Goal: Navigation & Orientation: Find specific page/section

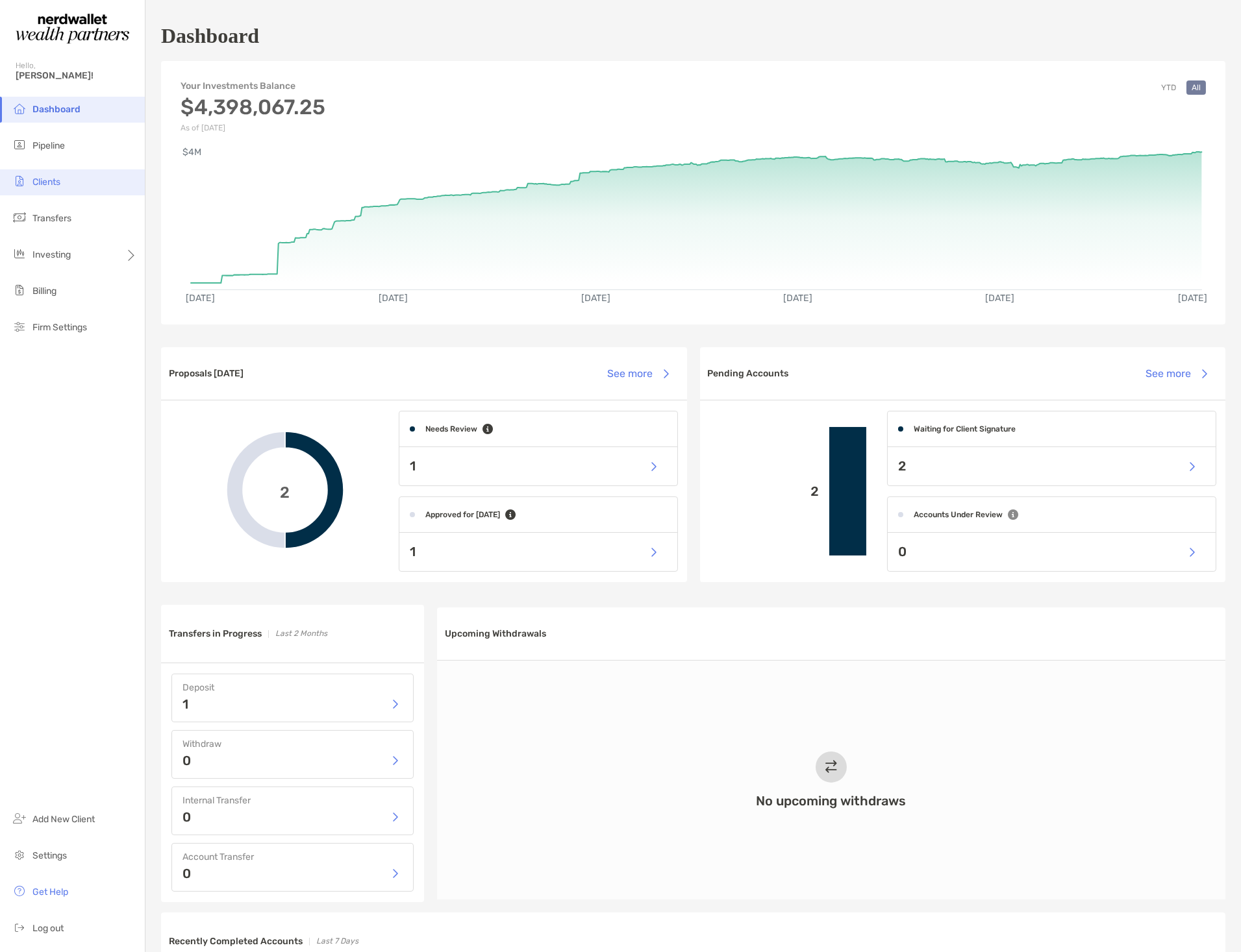
click at [47, 183] on span "Clients" at bounding box center [47, 182] width 28 height 11
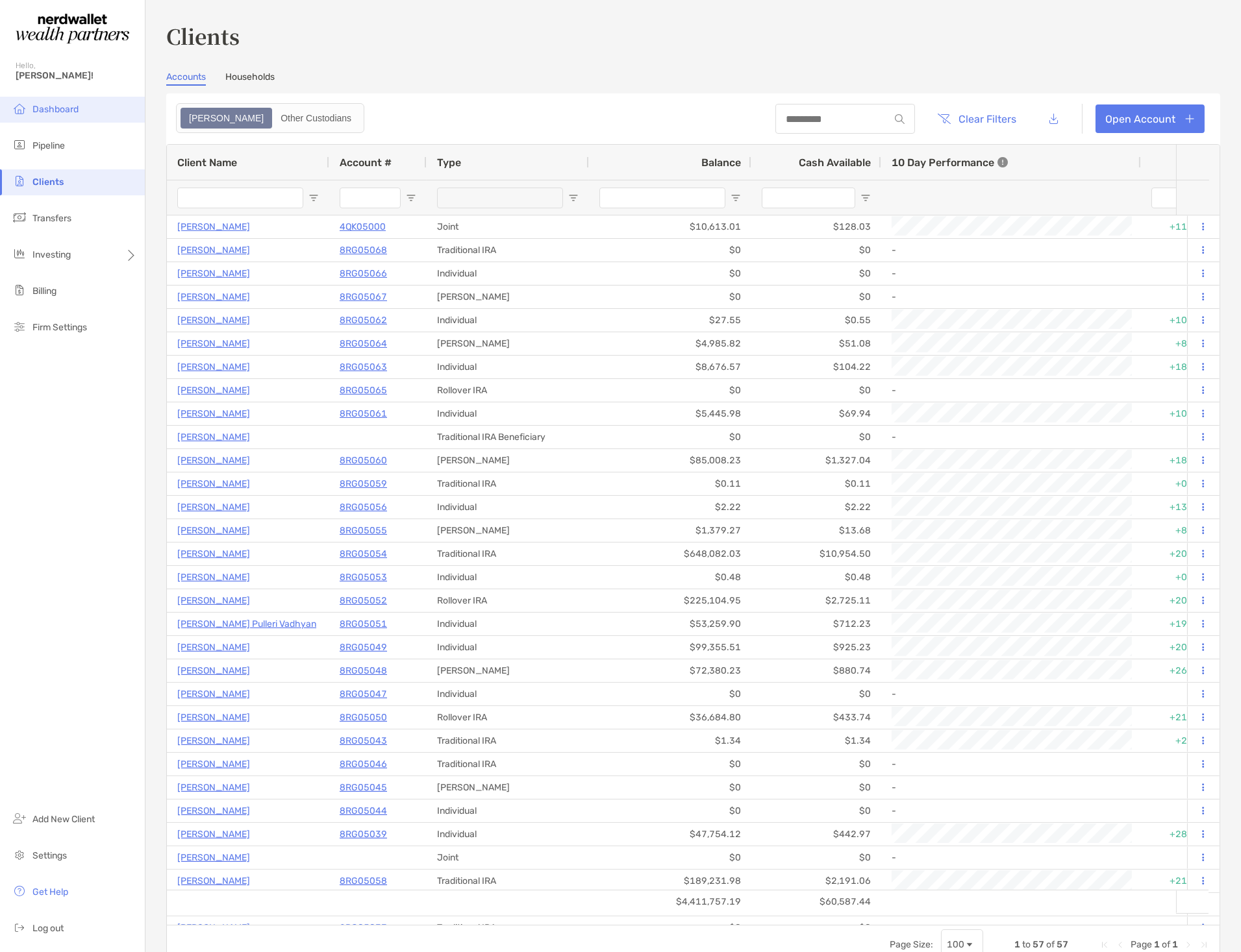
type input "*******"
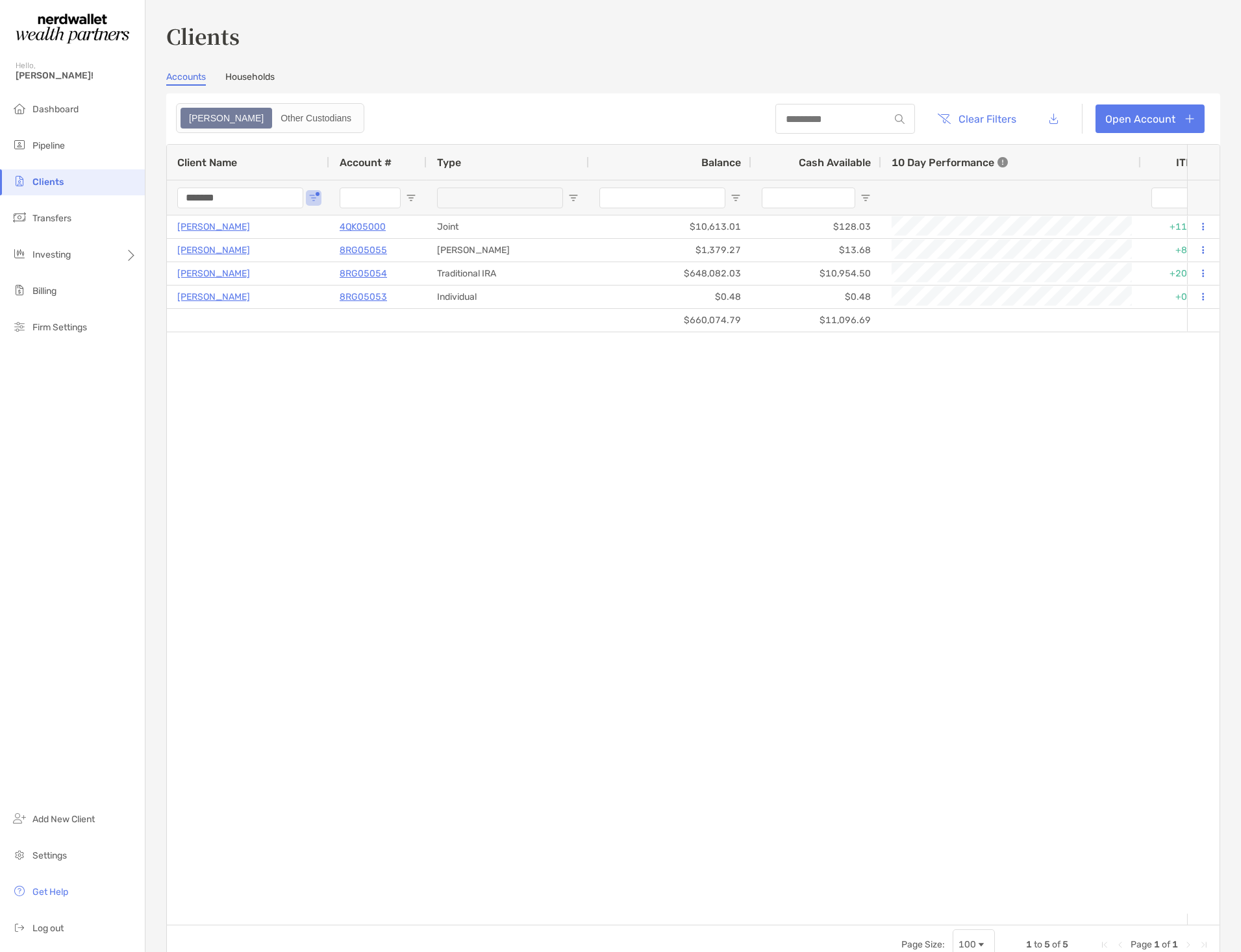
drag, startPoint x: 249, startPoint y: 193, endPoint x: 75, endPoint y: 196, distance: 174.0
click at [75, 196] on div "Clients Hello, [PERSON_NAME]! Dashboard Pipeline Clients Transfers Investing Bi…" at bounding box center [620, 476] width 1241 height 952
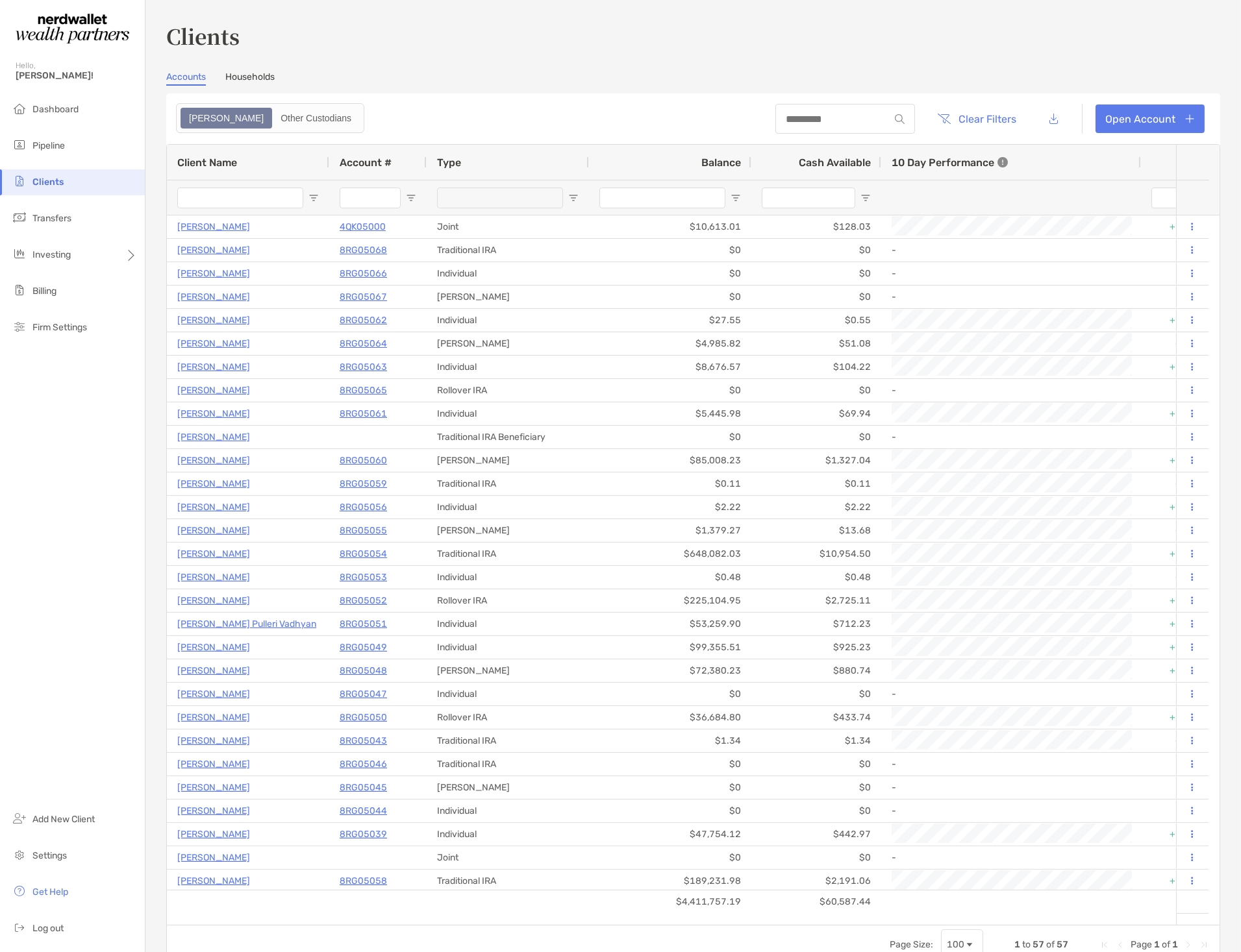
click at [482, 95] on header "Clear Filters Open Account" at bounding box center [693, 119] width 1054 height 51
click at [244, 78] on link "Households" at bounding box center [249, 78] width 49 height 14
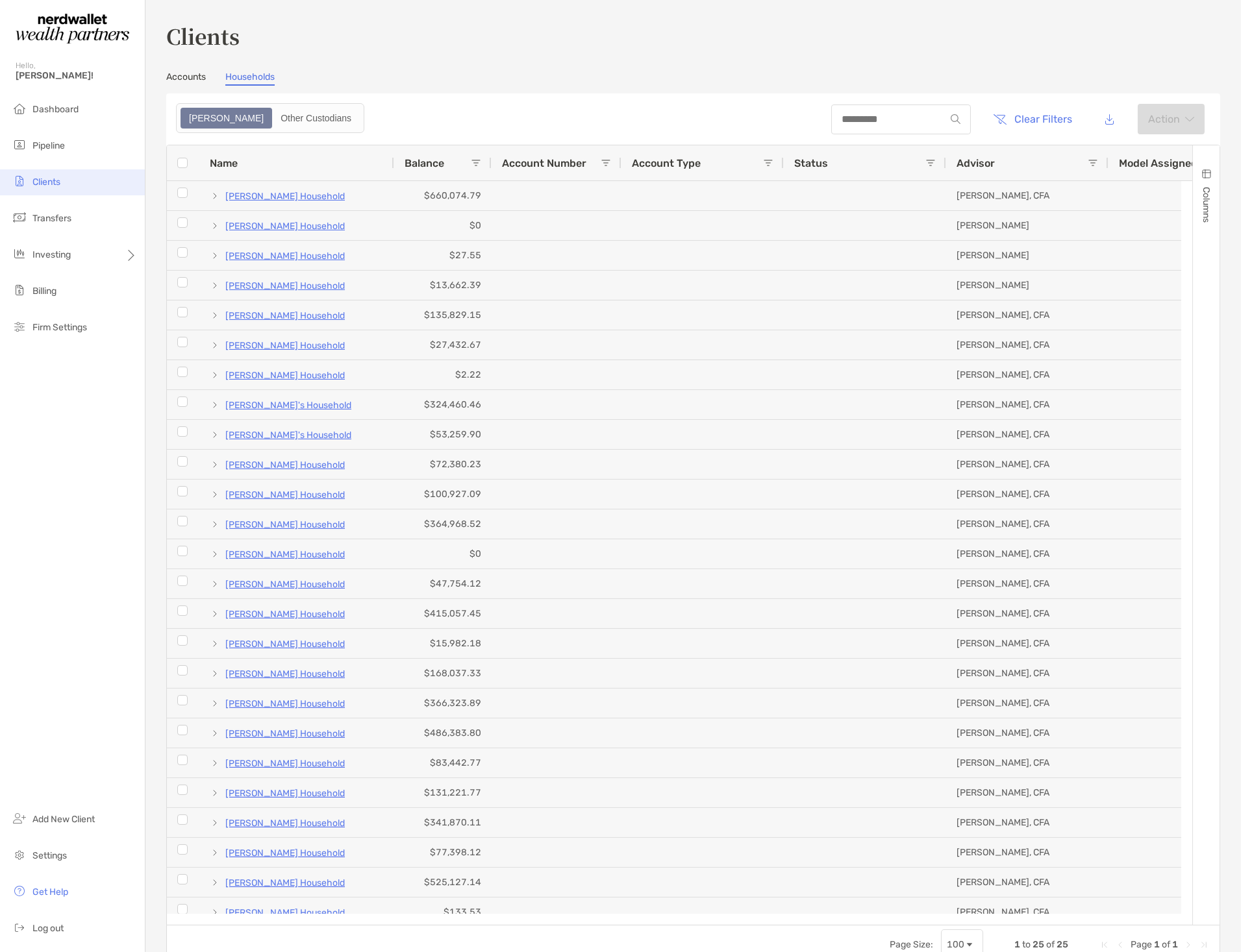
click at [31, 183] on li "Clients" at bounding box center [72, 183] width 145 height 26
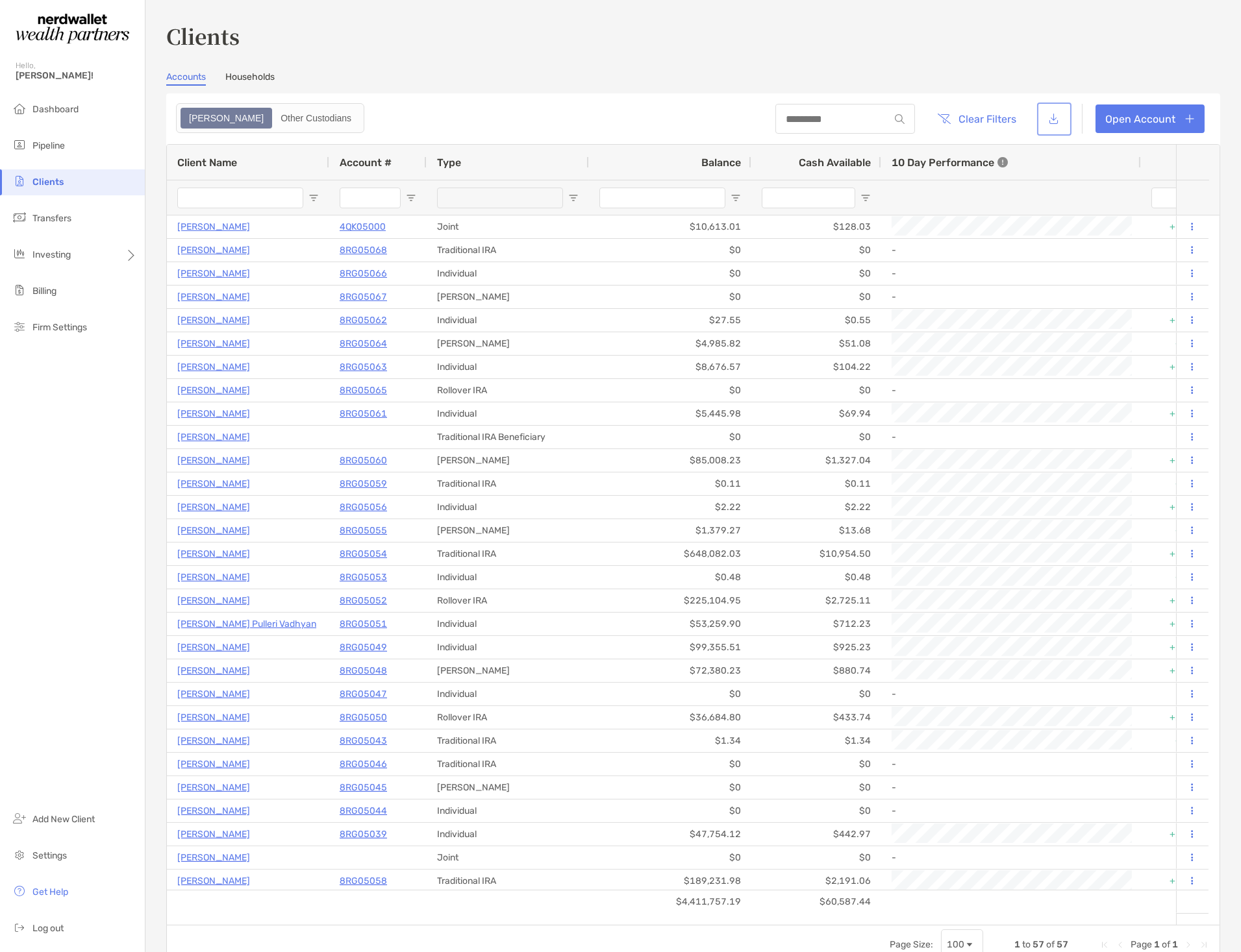
click at [1049, 122] on button "button" at bounding box center [1053, 119] width 29 height 28
click at [732, 198] on span "Open Filter Menu" at bounding box center [736, 198] width 11 height 11
click at [796, 226] on div "Equals" at bounding box center [786, 221] width 117 height 31
click at [681, 126] on header "Clear Filters Open Account" at bounding box center [693, 119] width 1054 height 51
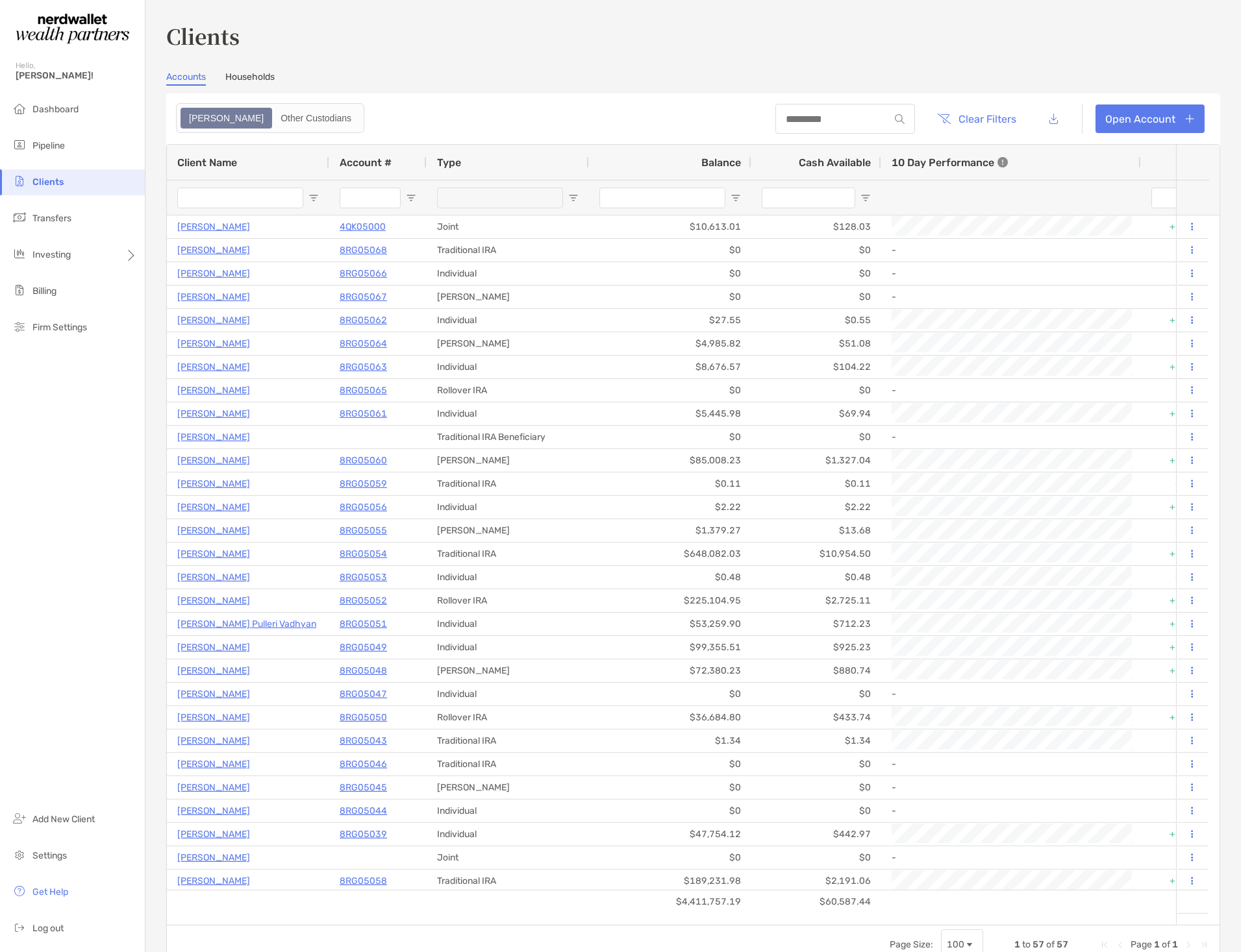
click at [242, 78] on link "Households" at bounding box center [249, 78] width 49 height 14
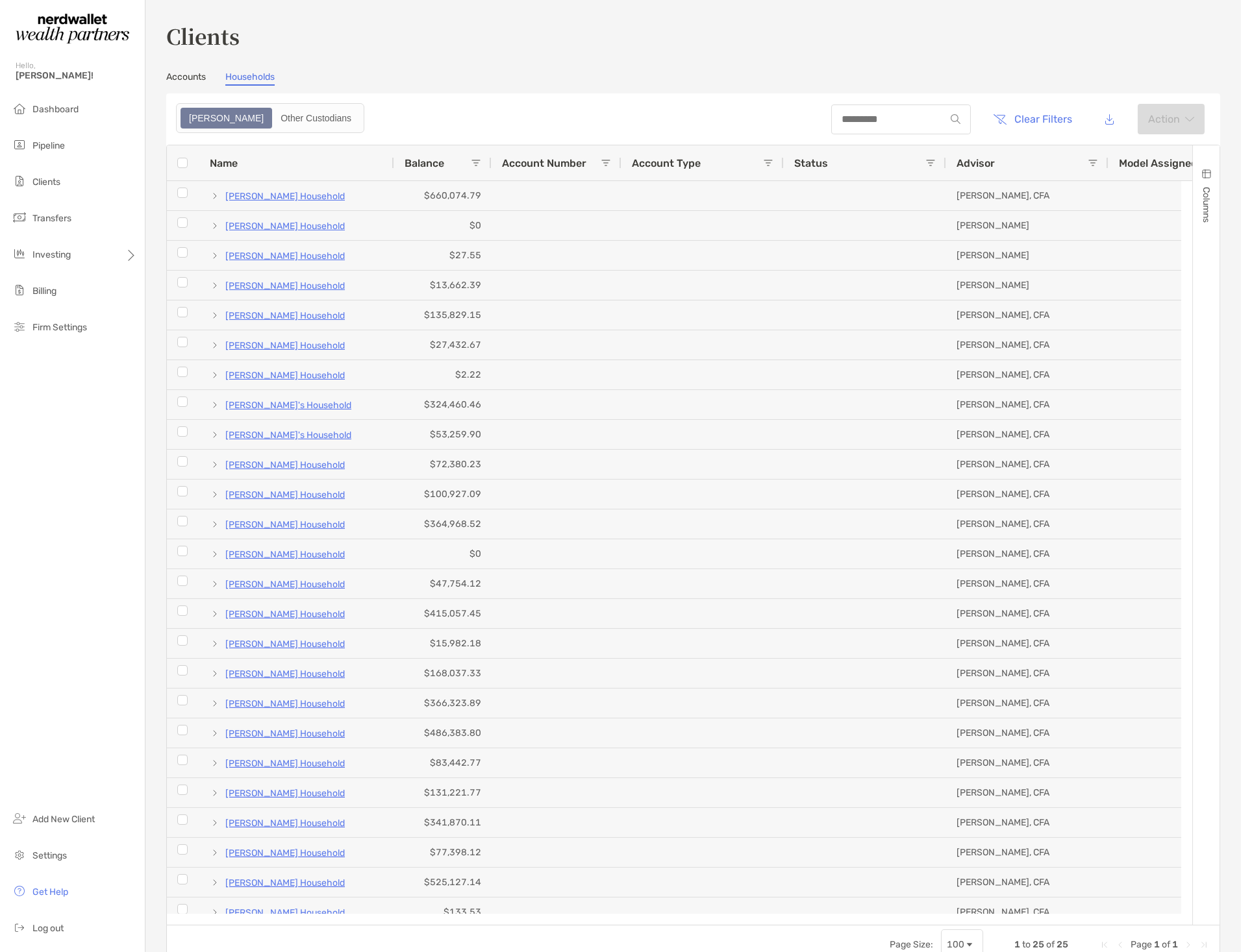
click at [475, 165] on span at bounding box center [476, 163] width 11 height 11
click at [566, 192] on div "Equals" at bounding box center [520, 186] width 92 height 11
click at [561, 109] on header "Clear Filters Action" at bounding box center [693, 119] width 1054 height 51
click at [179, 74] on link "Accounts" at bounding box center [185, 78] width 40 height 14
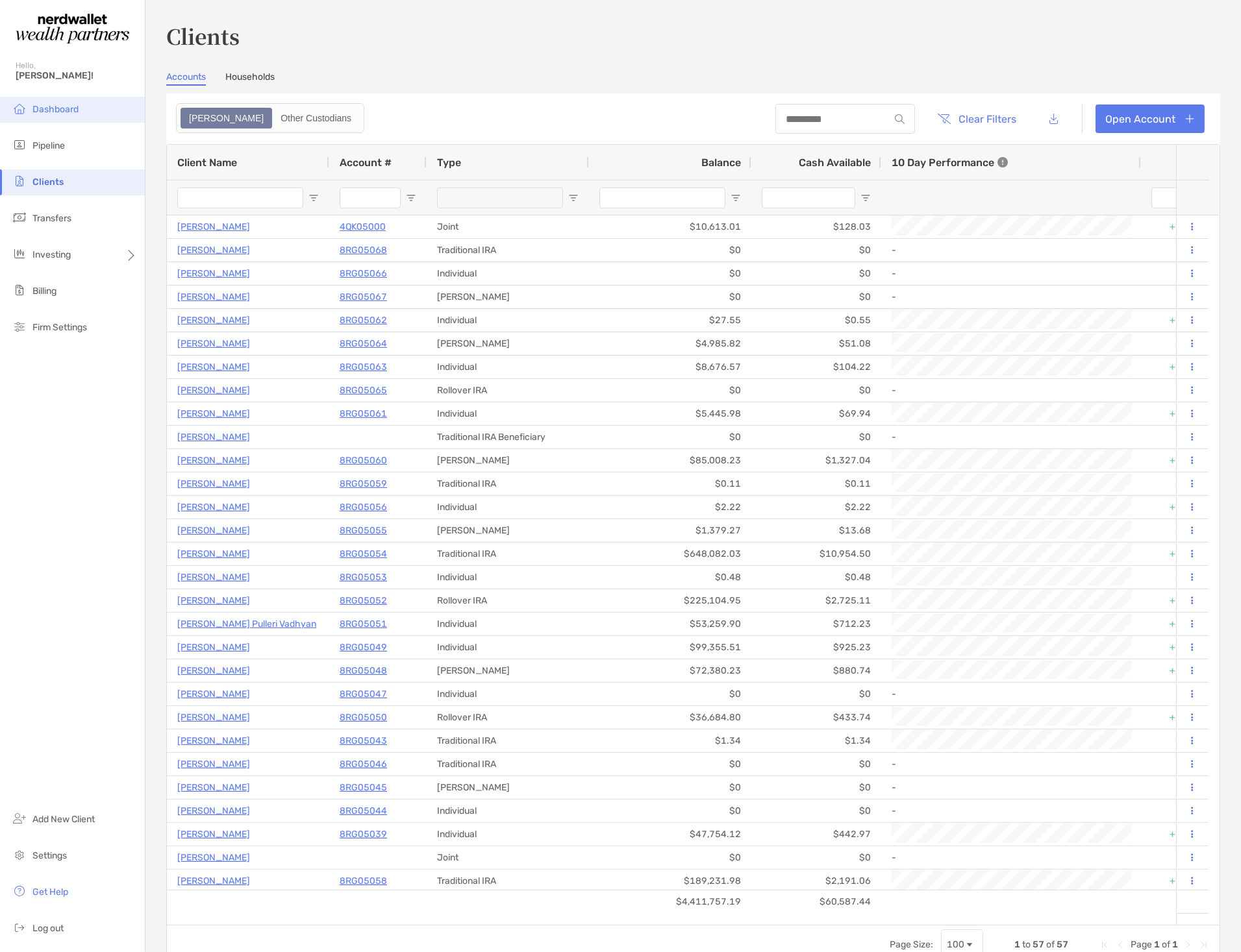
click at [57, 101] on li "Dashboard" at bounding box center [72, 110] width 145 height 26
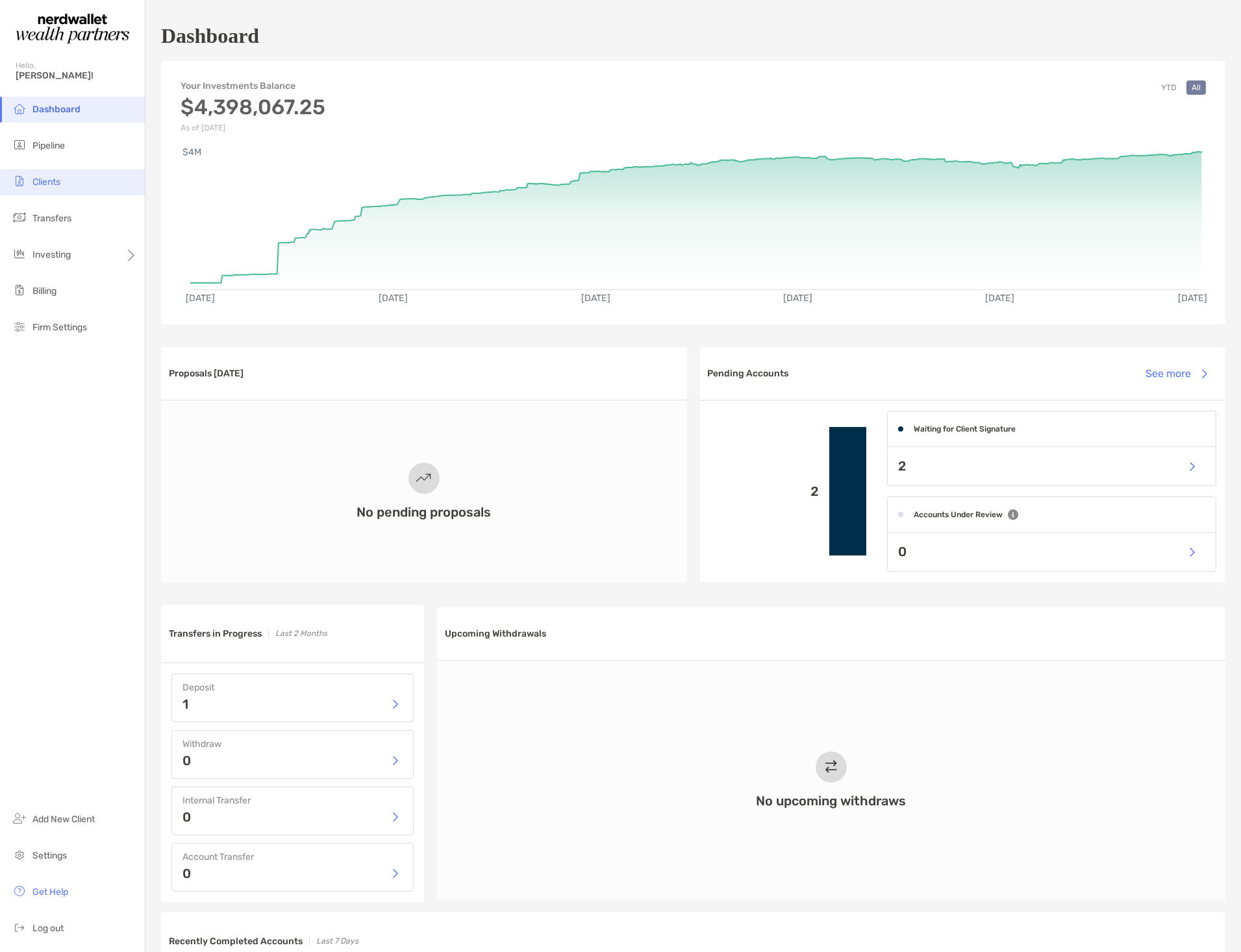
click at [46, 183] on span "Clients" at bounding box center [47, 182] width 28 height 11
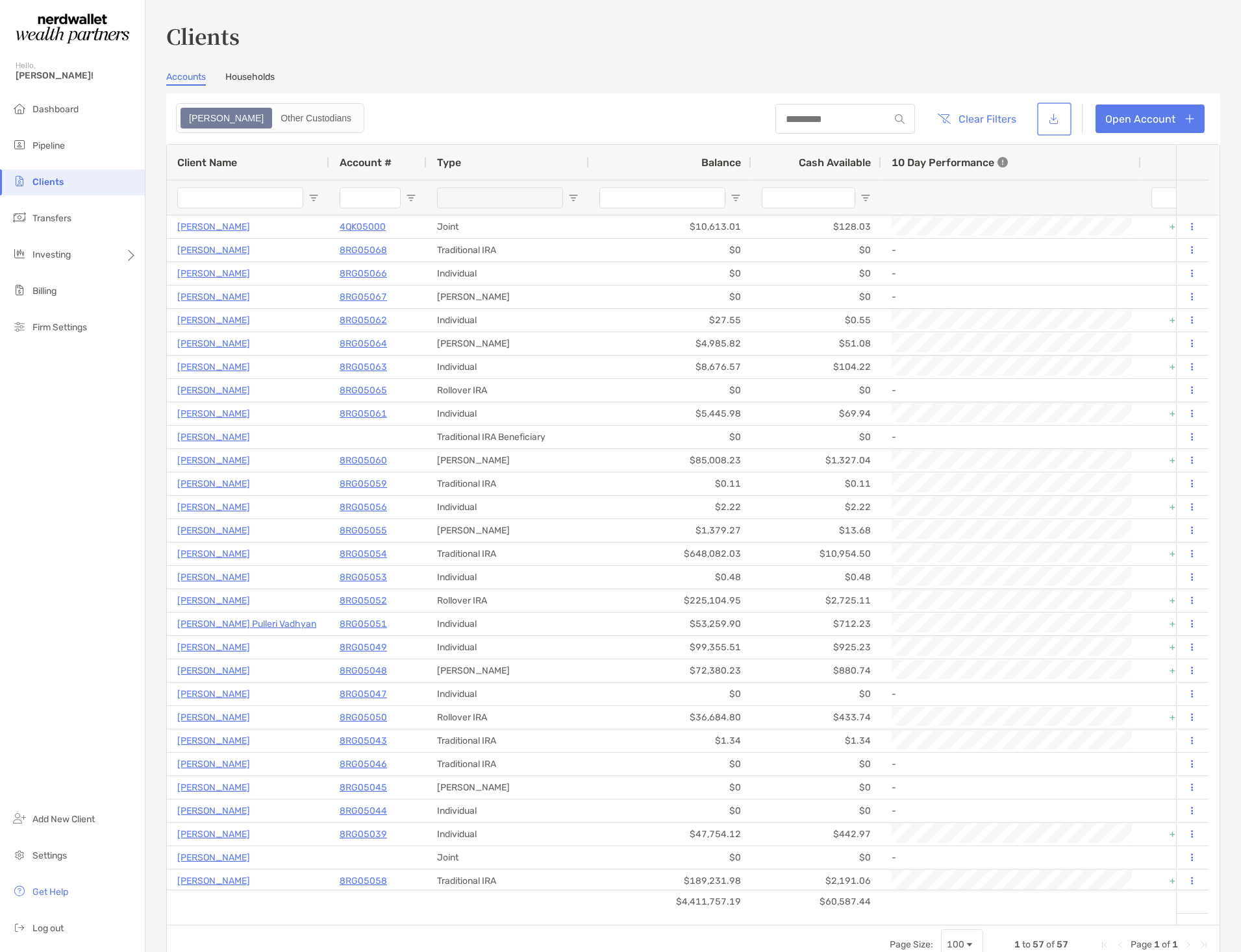
click at [1048, 113] on button "button" at bounding box center [1053, 119] width 29 height 28
